Goal: Task Accomplishment & Management: Manage account settings

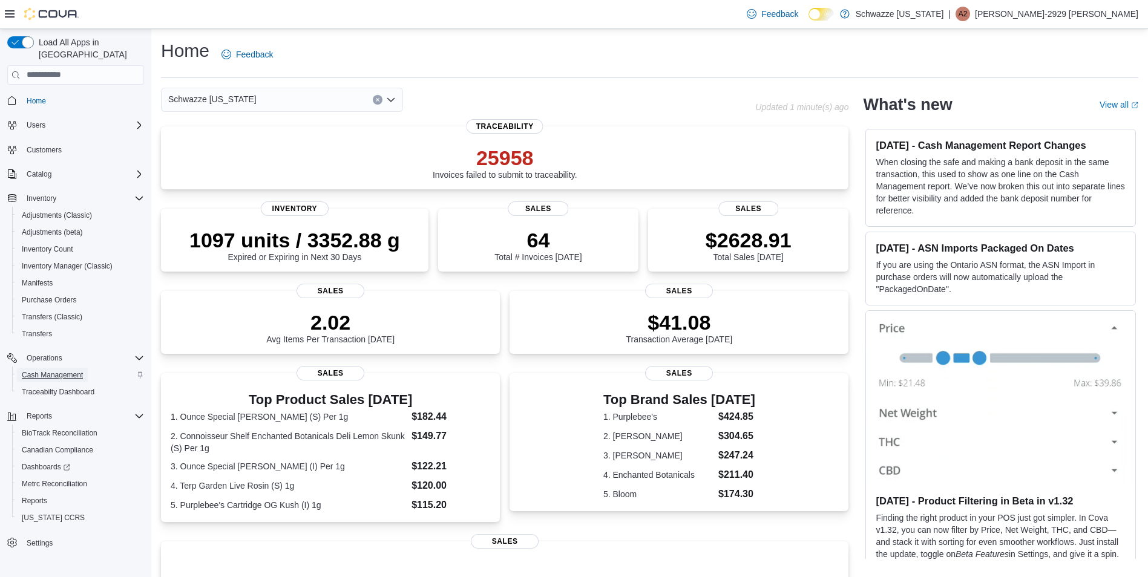
click at [51, 370] on span "Cash Management" at bounding box center [52, 375] width 61 height 10
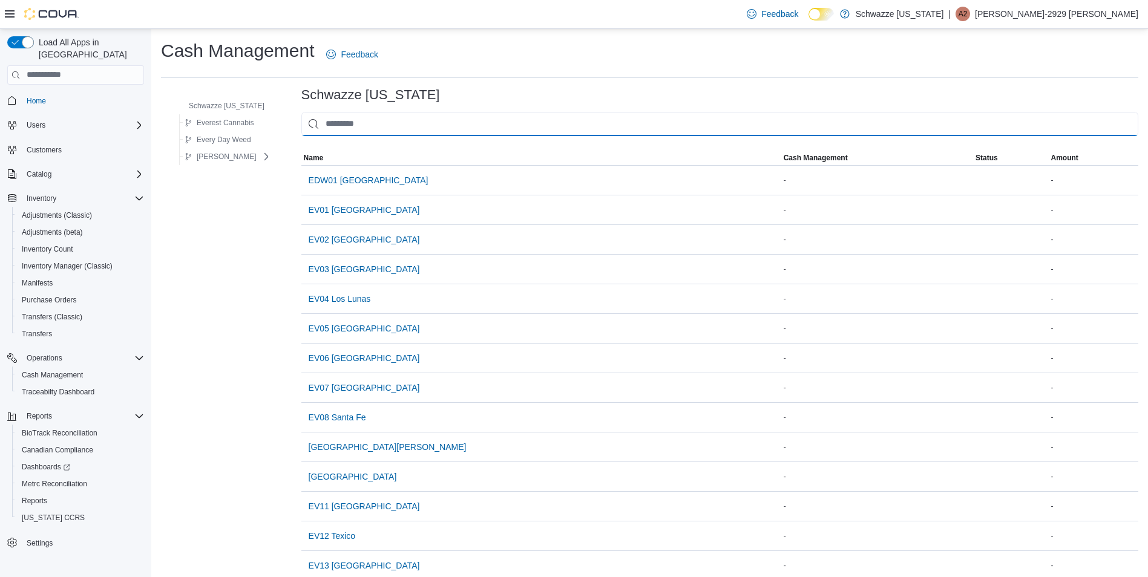
click at [377, 130] on input "This is a search bar. As you type, the results lower in the page will automatic…" at bounding box center [719, 124] width 837 height 24
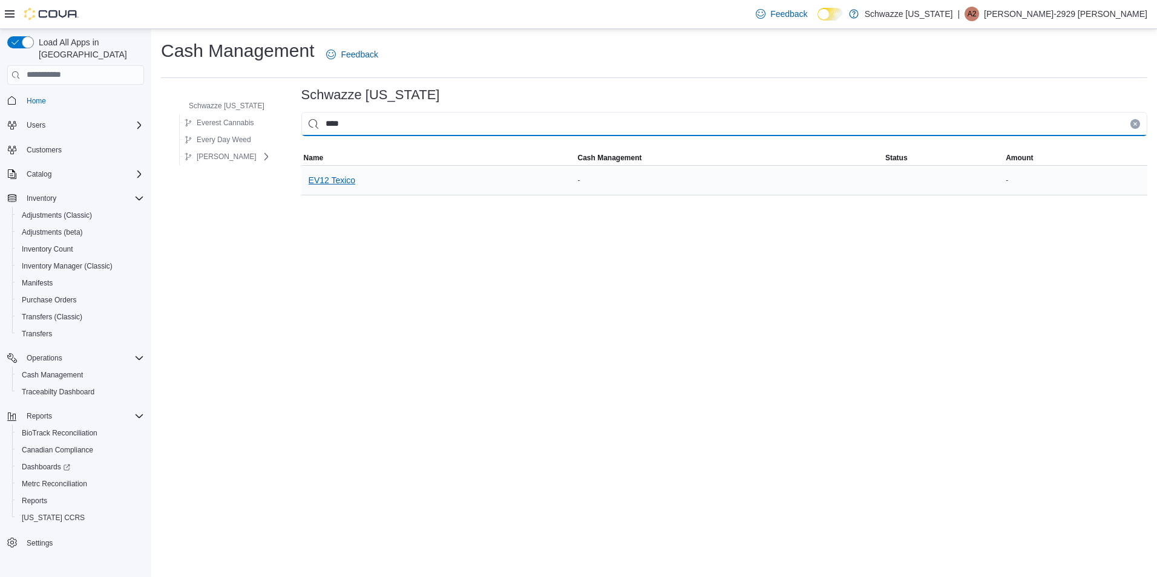
type input "****"
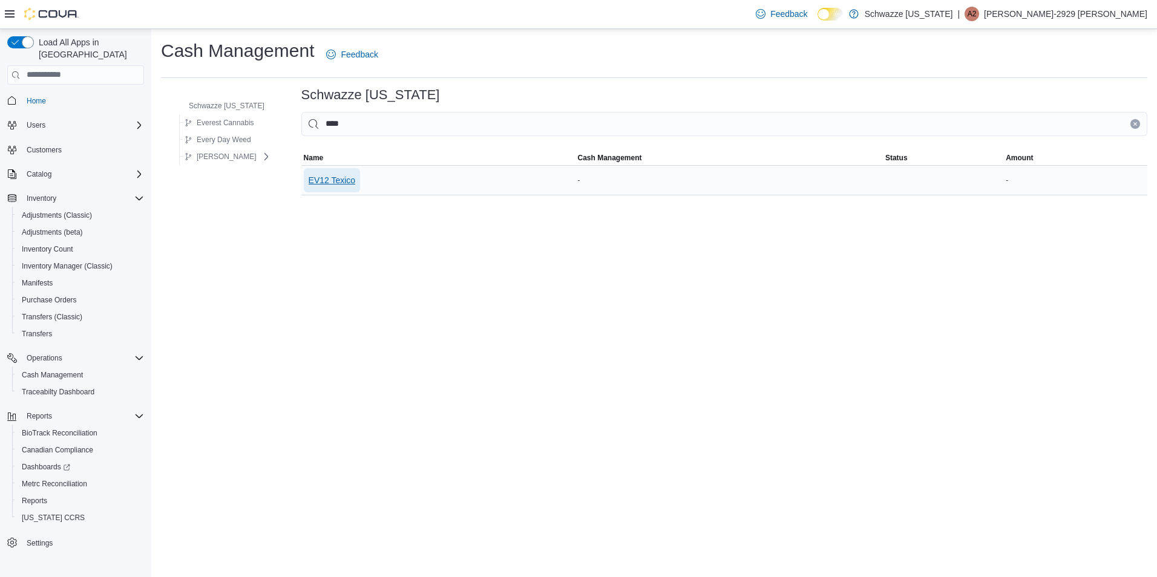
click at [347, 187] on span "EV12 Texico" at bounding box center [332, 180] width 47 height 24
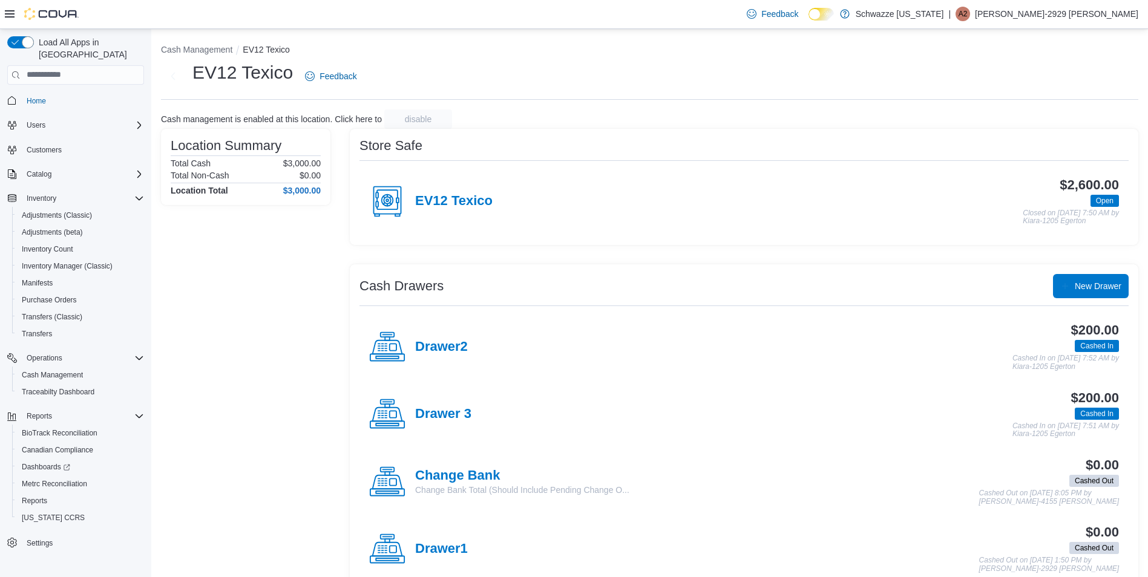
click at [1101, 202] on span "Open" at bounding box center [1104, 201] width 28 height 12
click at [415, 195] on h4 "EV12 Texico" at bounding box center [453, 202] width 77 height 16
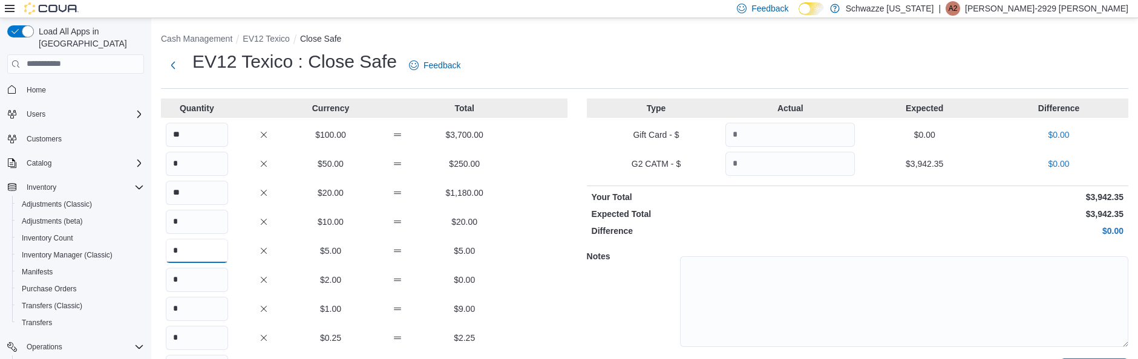
click at [183, 252] on input "*" at bounding box center [197, 251] width 62 height 24
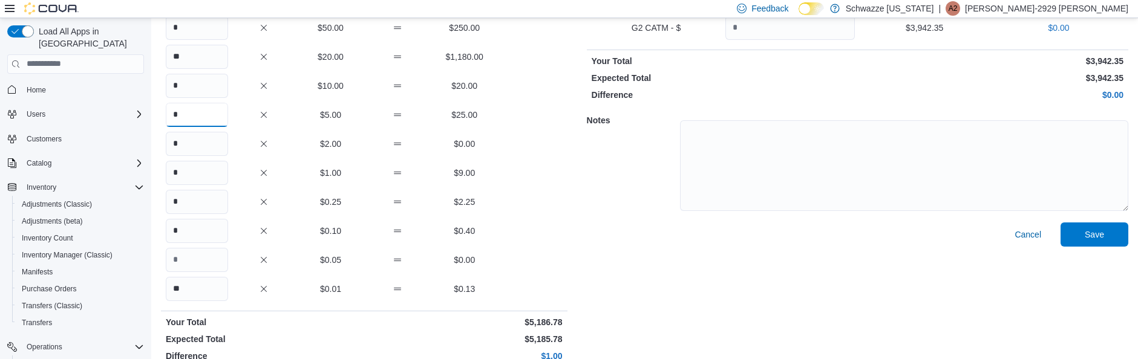
scroll to position [154, 0]
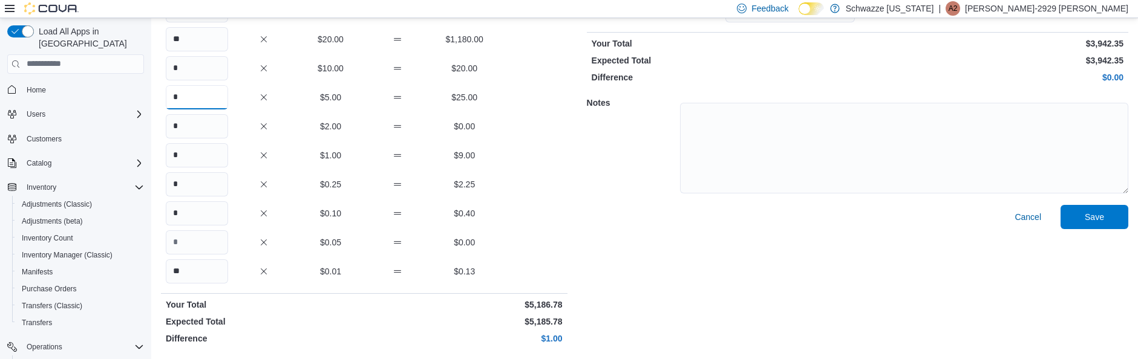
type input "*"
click at [215, 151] on input "*" at bounding box center [197, 155] width 62 height 24
type input "*"
click at [1104, 214] on span "Save" at bounding box center [1094, 217] width 19 height 12
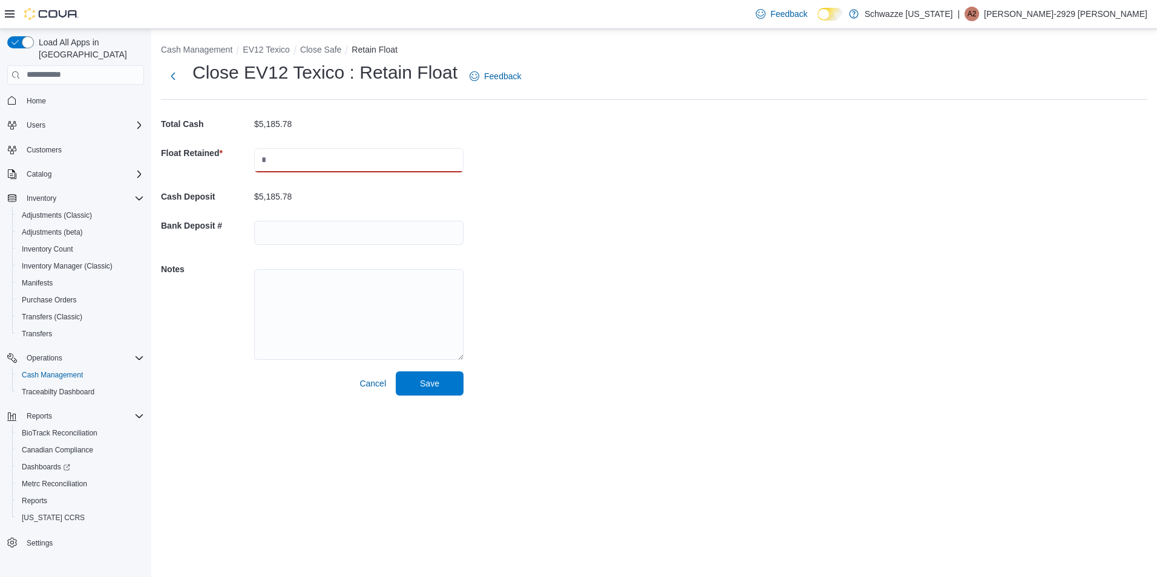
click at [279, 154] on input "text" at bounding box center [358, 160] width 209 height 24
type input "****"
click at [277, 231] on input "text" at bounding box center [358, 233] width 209 height 24
type input "*******"
click at [433, 359] on span "Save" at bounding box center [429, 383] width 19 height 12
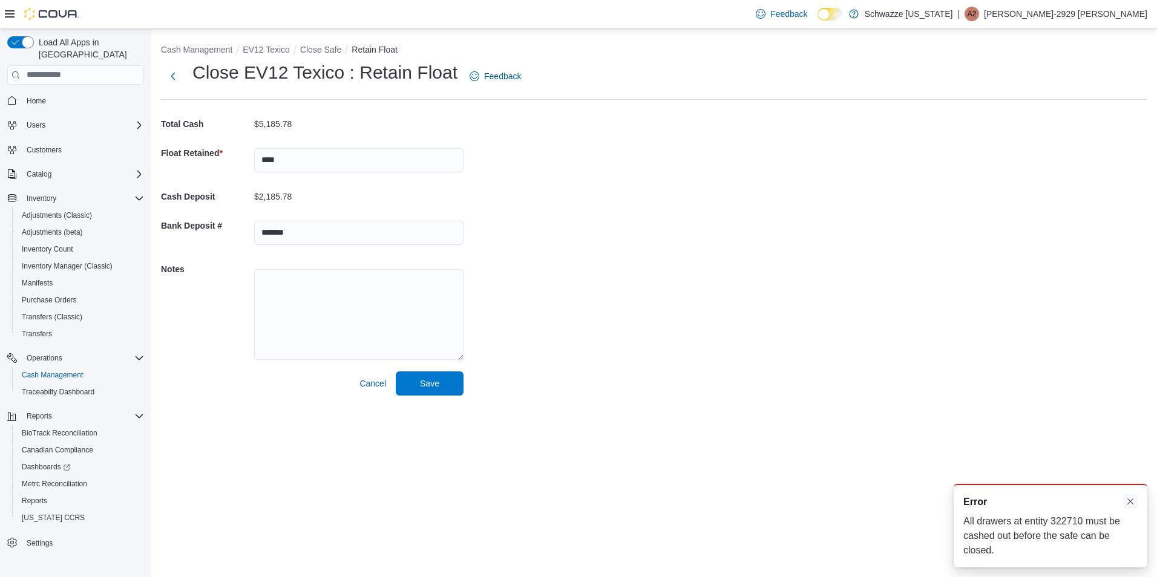
click at [1133, 359] on button "Dismiss toast" at bounding box center [1130, 501] width 15 height 15
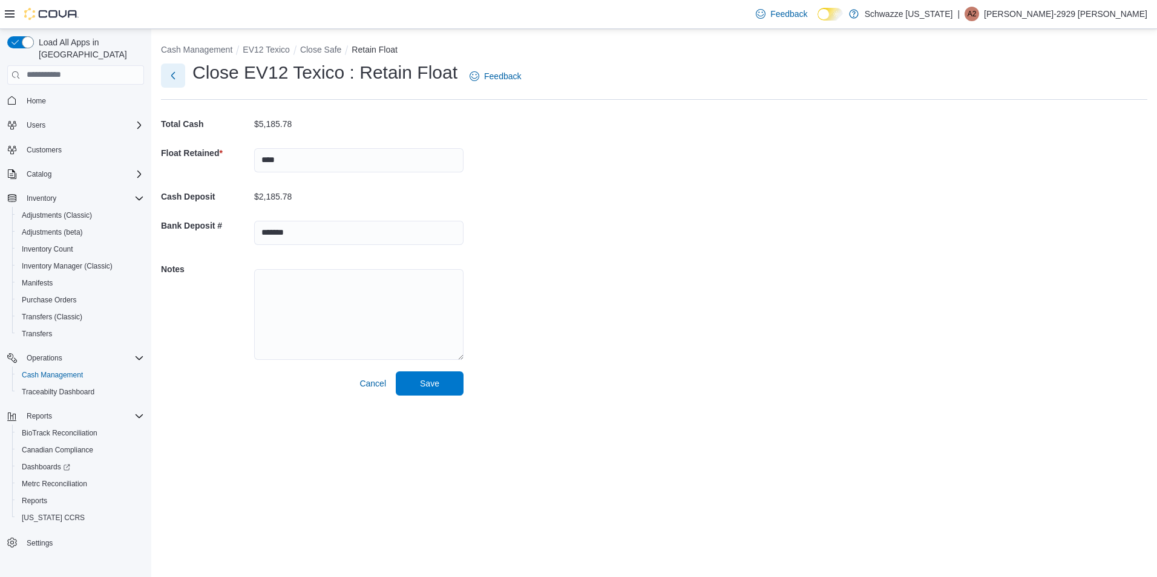
click at [167, 76] on button "Next" at bounding box center [173, 76] width 24 height 24
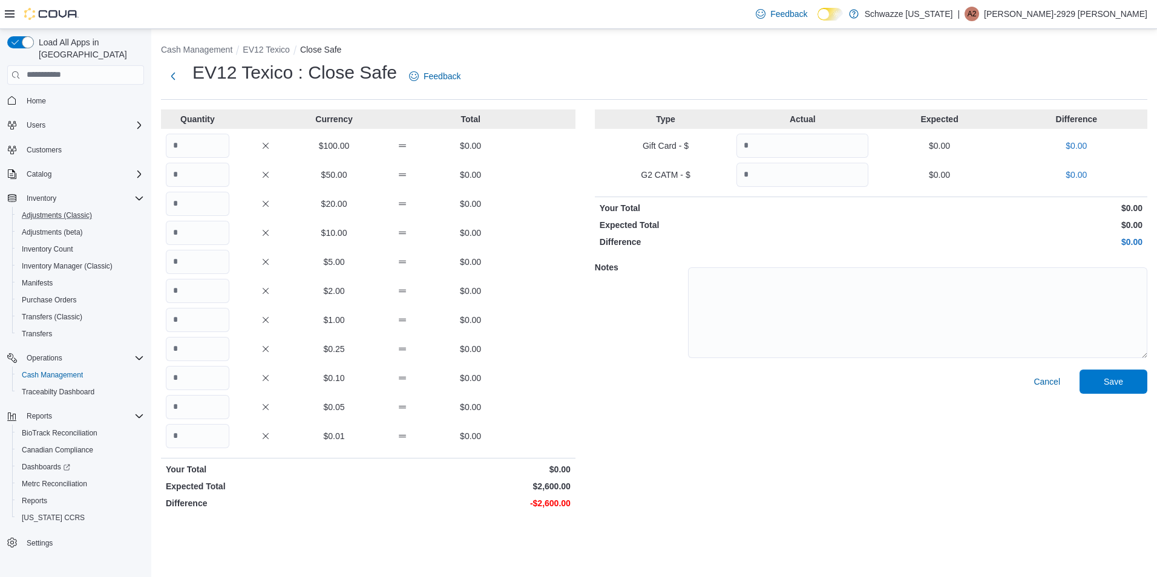
click at [35, 211] on button "Adjustments (Classic)" at bounding box center [80, 215] width 137 height 17
